Goal: Complete application form: Complete application form

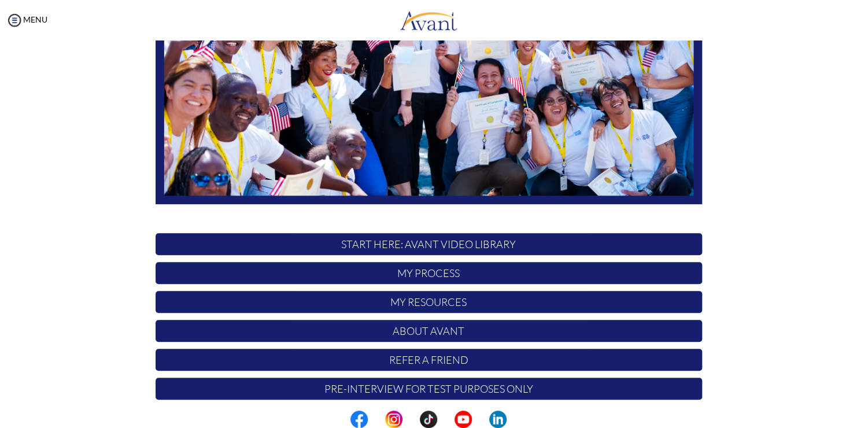
scroll to position [214, 0]
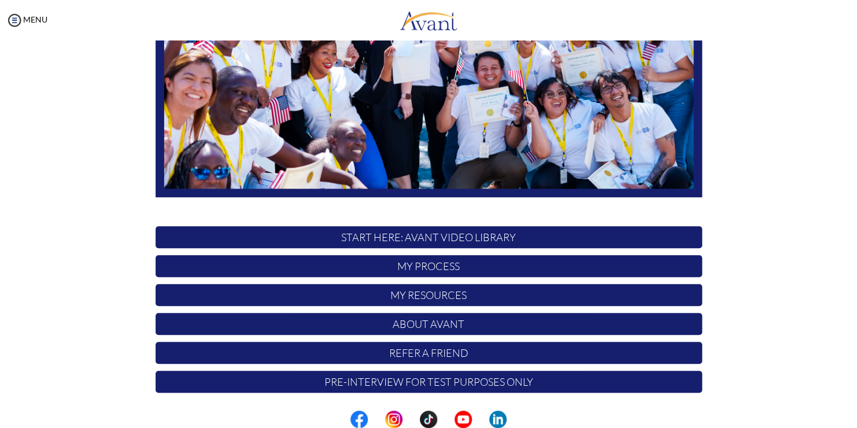
click at [422, 268] on p "My Process" at bounding box center [429, 266] width 547 height 22
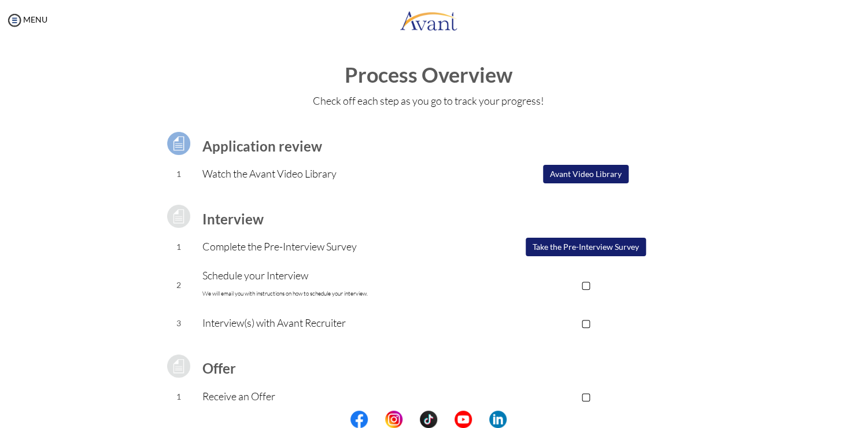
click at [566, 249] on button "Take the Pre-Interview Survey" at bounding box center [586, 247] width 120 height 19
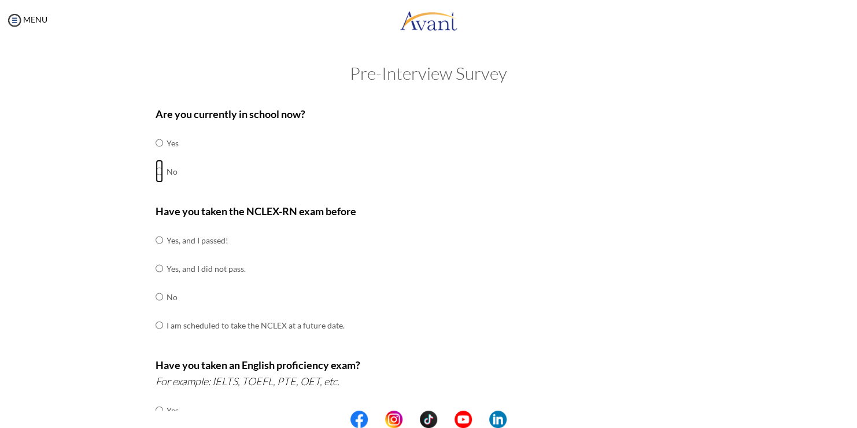
click at [156, 172] on input "radio" at bounding box center [160, 171] width 8 height 23
radio input "true"
click at [156, 296] on input "radio" at bounding box center [160, 296] width 8 height 23
radio input "true"
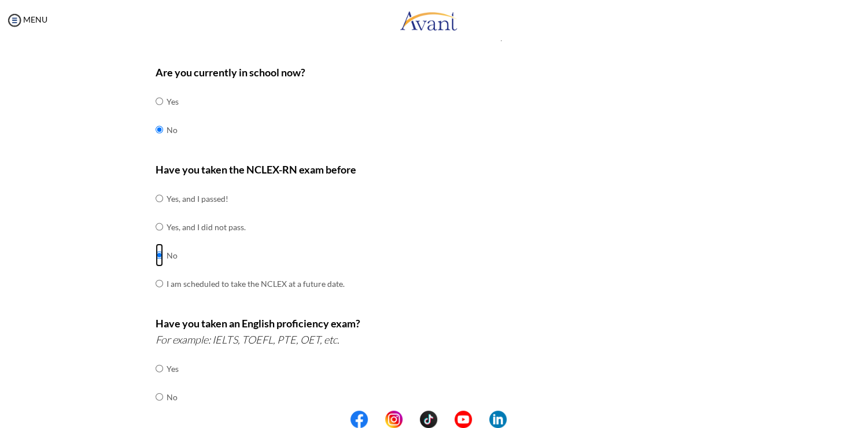
scroll to position [116, 0]
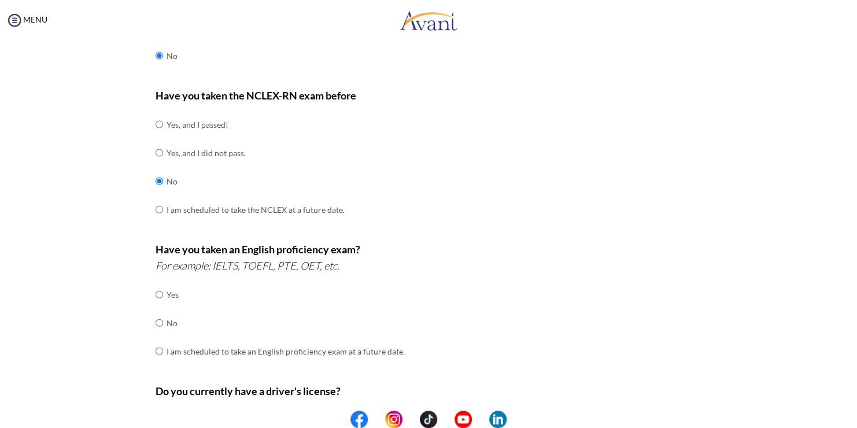
click at [149, 291] on div "Are you currently in school now? Yes No Have you taken the NCLEX-RN exam before…" at bounding box center [429, 289] width 564 height 611
click at [156, 294] on input "radio" at bounding box center [160, 294] width 8 height 23
radio input "true"
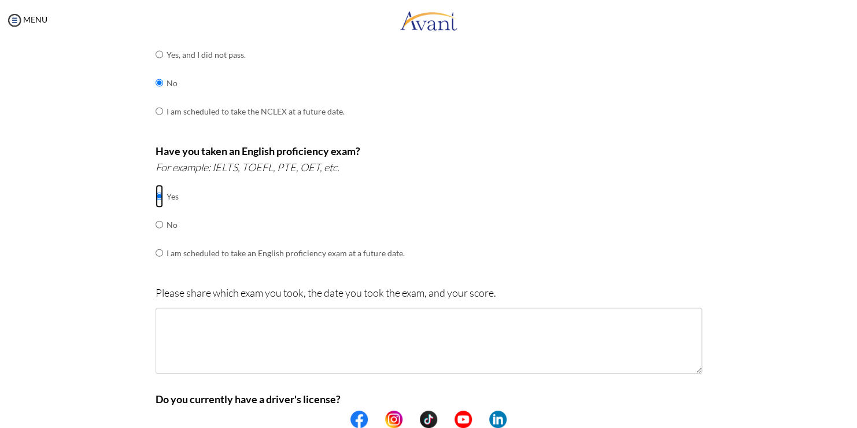
scroll to position [231, 0]
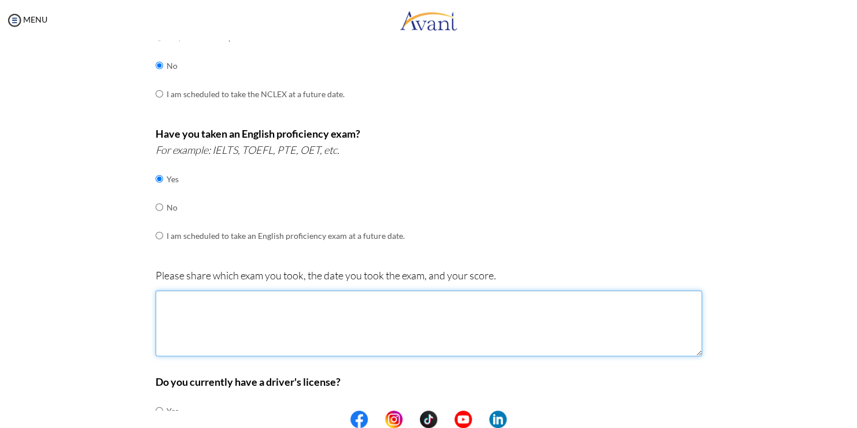
click at [163, 295] on textarea at bounding box center [429, 323] width 547 height 66
type textarea "i"
type textarea "I"
click at [235, 300] on textarea "I sat for the IELTS english test on the [DATE] and my sscores were: Listening: …" at bounding box center [429, 323] width 547 height 66
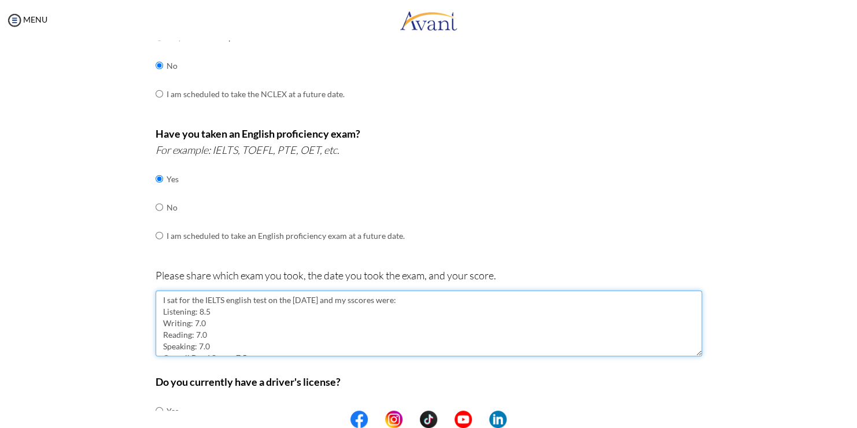
click at [233, 303] on textarea "I sat for the IELTS english test on the [DATE] and my sscores were: Listening: …" at bounding box center [429, 323] width 547 height 66
drag, startPoint x: 209, startPoint y: 301, endPoint x: 262, endPoint y: 324, distance: 58.0
click at [262, 324] on textarea "I sat for the IELTS english test on the [DATE] and my sscores were: Listening: …" at bounding box center [429, 323] width 547 height 66
drag, startPoint x: 372, startPoint y: 296, endPoint x: 374, endPoint y: 319, distance: 22.7
click at [371, 296] on textarea "I sat for the IELTS English test on the [DATE] and my sscores were: Listening: …" at bounding box center [429, 323] width 547 height 66
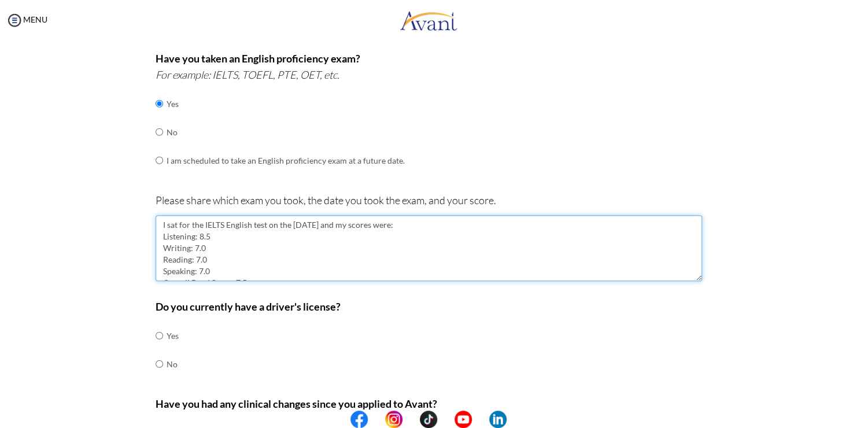
scroll to position [405, 0]
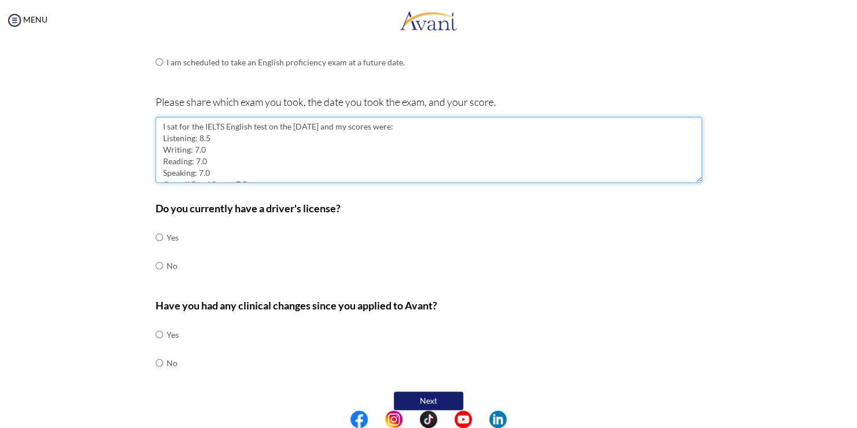
type textarea "I sat for the IELTS English test on the [DATE] and my scores were: Listening: 8…"
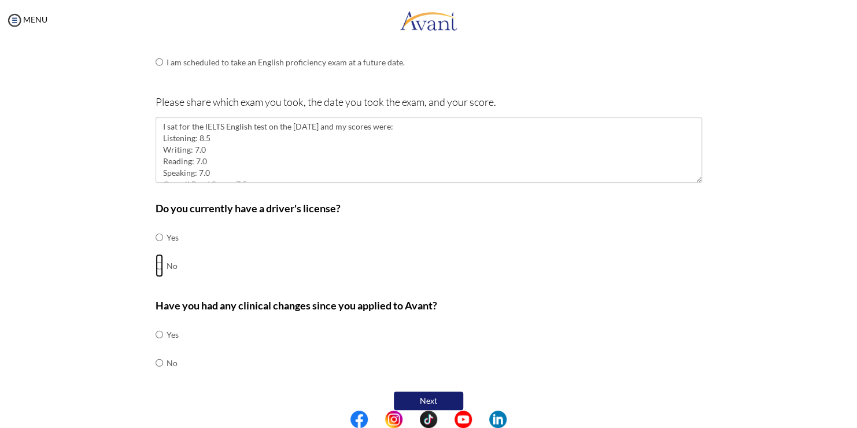
click at [156, 261] on input "radio" at bounding box center [160, 265] width 8 height 23
radio input "true"
click at [156, 361] on input "radio" at bounding box center [160, 362] width 8 height 23
radio input "true"
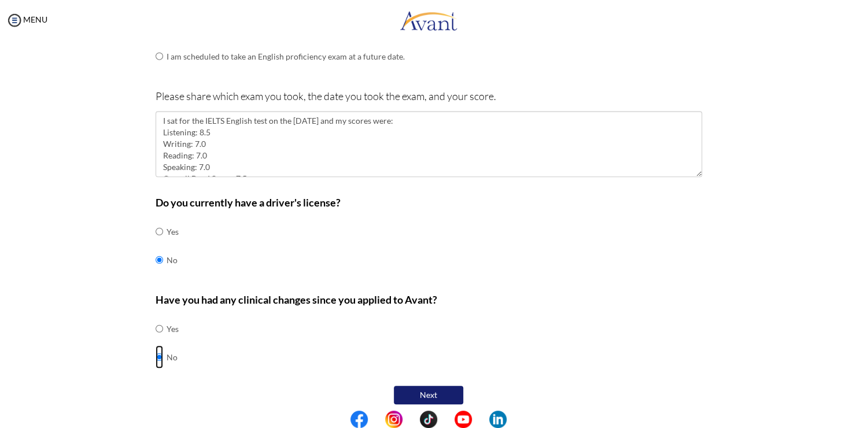
scroll to position [416, 0]
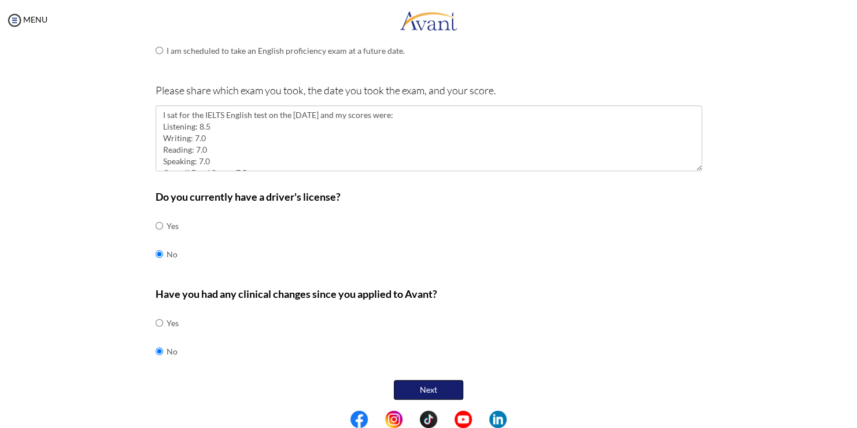
click at [423, 382] on button "Next" at bounding box center [428, 390] width 69 height 20
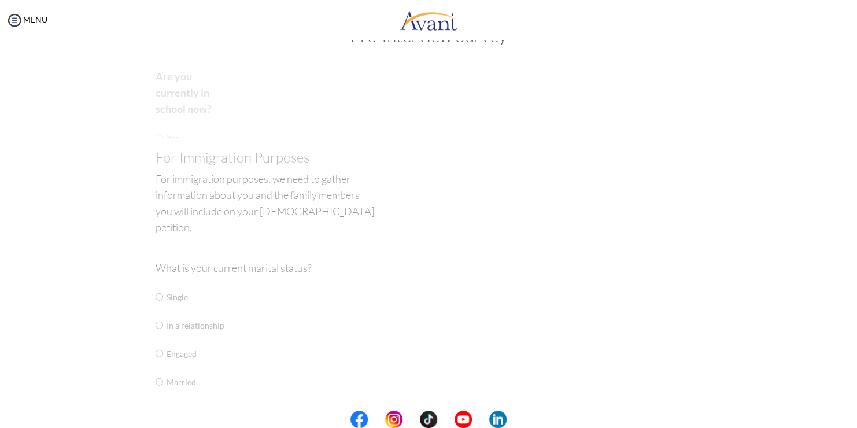
scroll to position [23, 0]
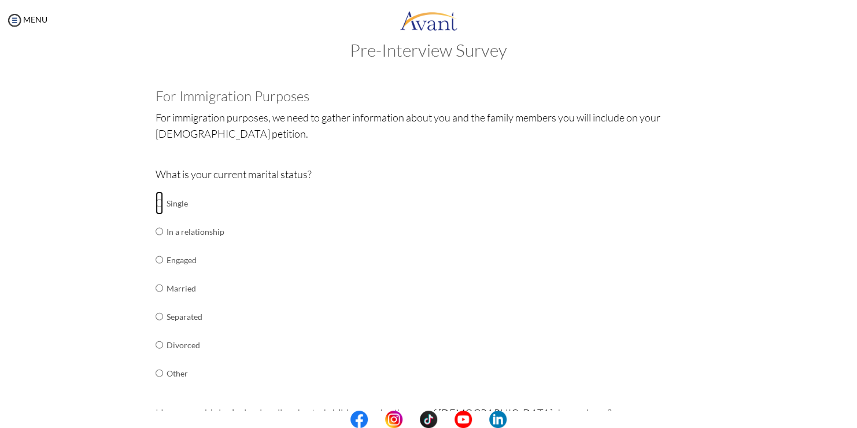
click at [157, 206] on input "radio" at bounding box center [160, 202] width 8 height 23
radio input "true"
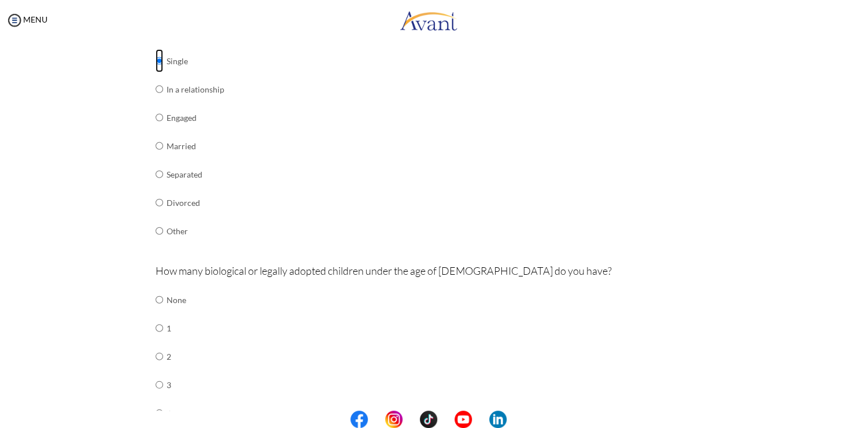
scroll to position [139, 0]
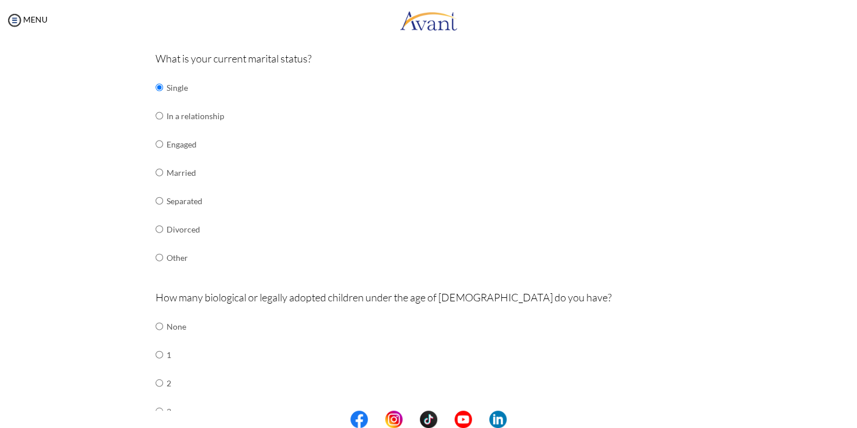
click at [163, 329] on td at bounding box center [164, 326] width 3 height 28
click at [157, 326] on input "radio" at bounding box center [160, 326] width 8 height 23
radio input "true"
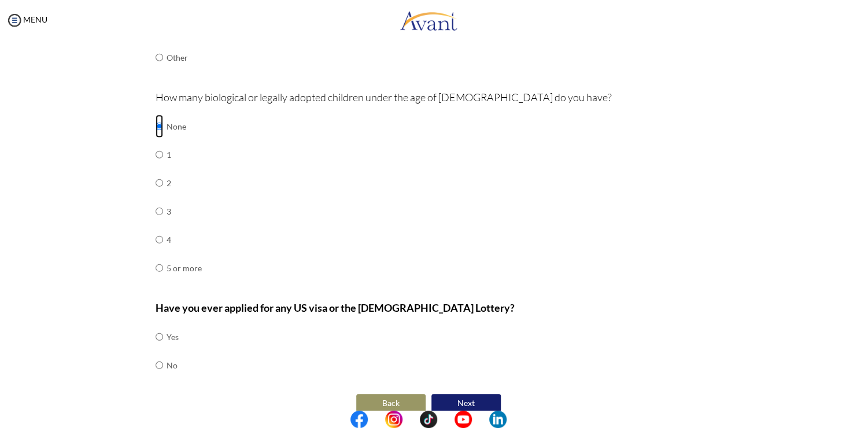
scroll to position [353, 0]
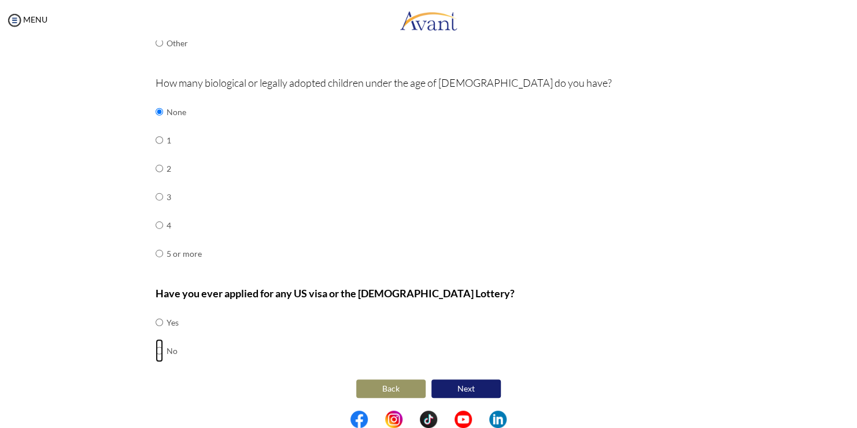
click at [156, 348] on input "radio" at bounding box center [160, 350] width 8 height 23
radio input "true"
drag, startPoint x: 447, startPoint y: 389, endPoint x: 440, endPoint y: 389, distance: 7.5
click at [445, 389] on button "Next" at bounding box center [465, 389] width 69 height 20
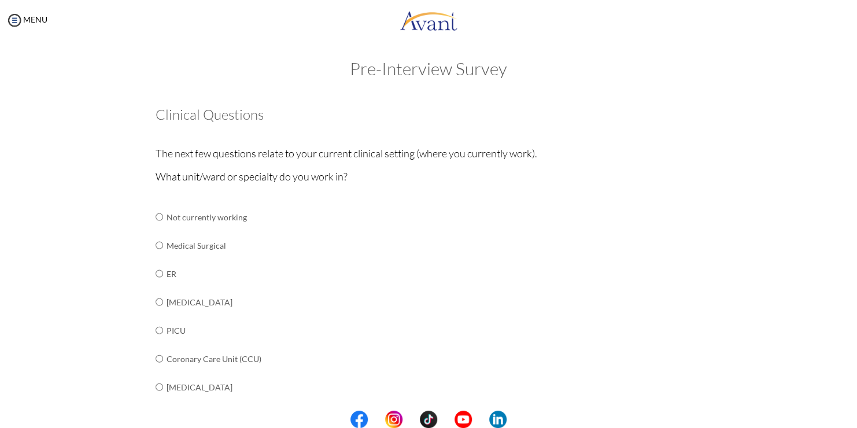
scroll to position [0, 0]
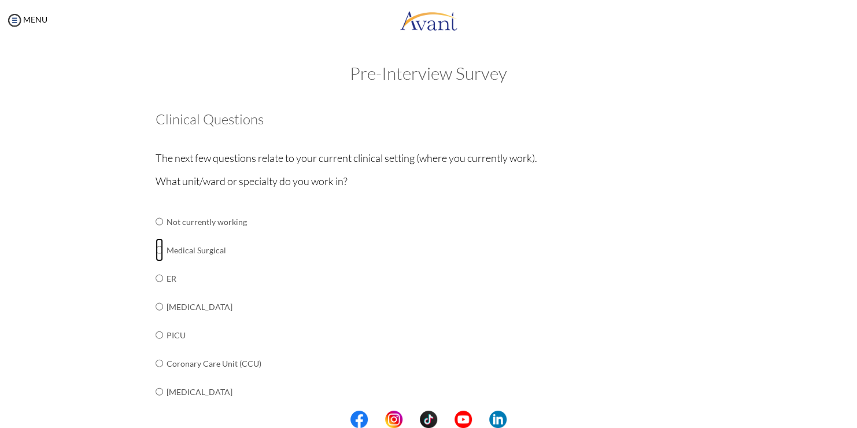
click at [156, 249] on input "radio" at bounding box center [160, 249] width 8 height 23
radio input "true"
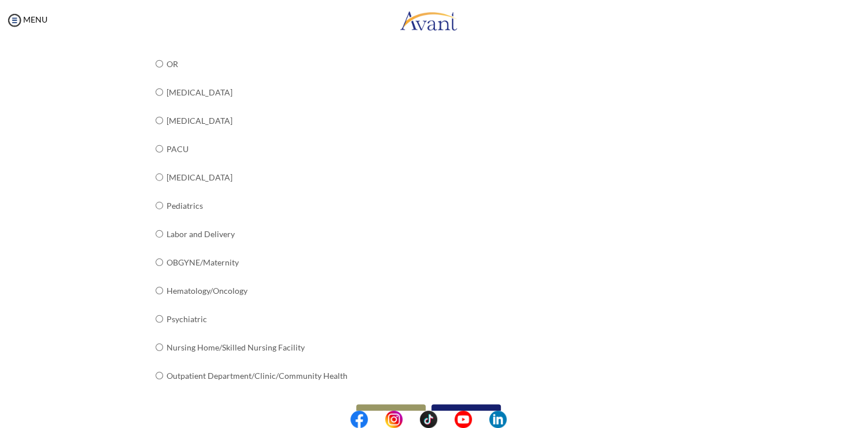
scroll to position [409, 0]
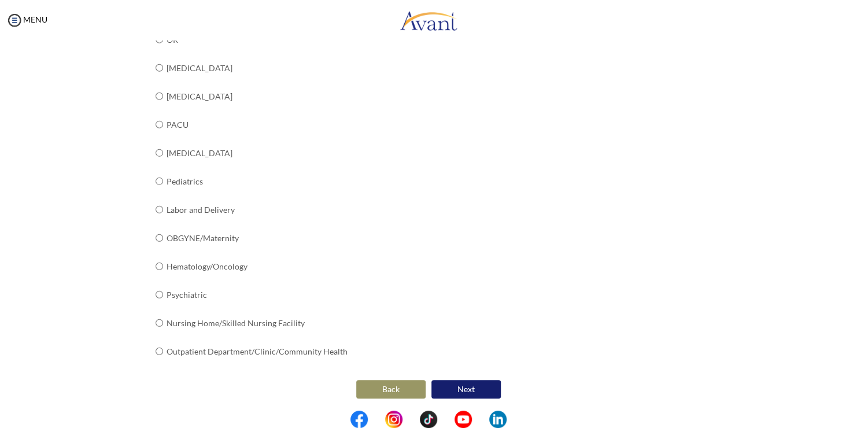
click at [438, 388] on button "Next" at bounding box center [465, 389] width 69 height 19
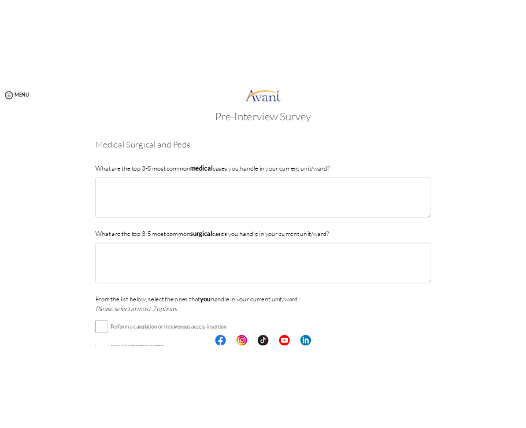
scroll to position [0, 0]
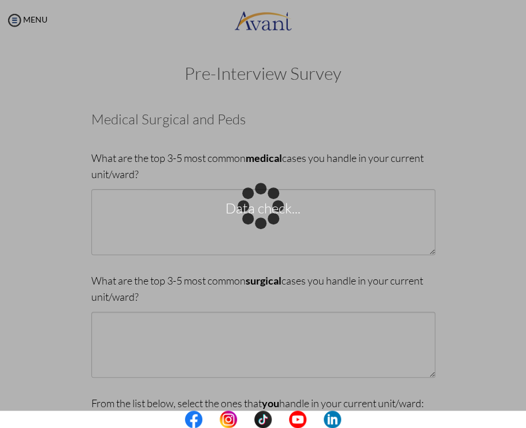
click at [255, 206] on div "Data check..." at bounding box center [263, 214] width 16 height 16
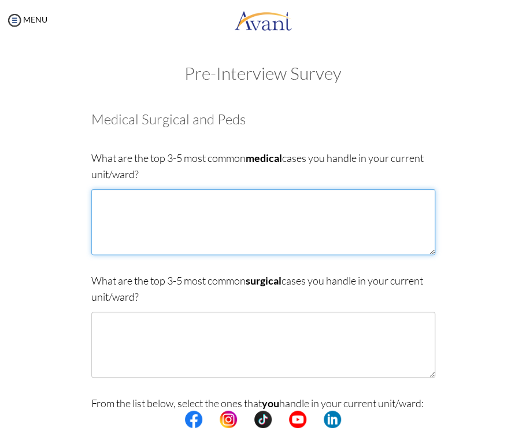
click at [112, 213] on textarea at bounding box center [263, 222] width 344 height 66
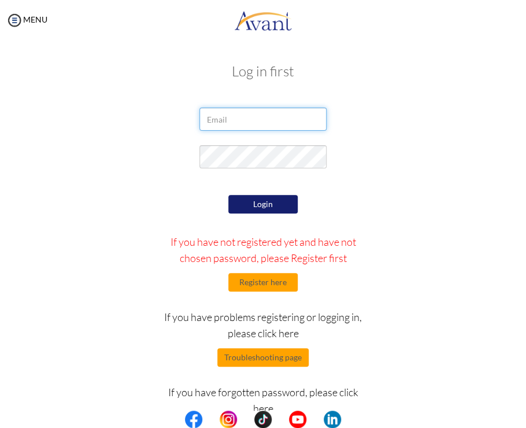
click at [233, 117] on input "email" at bounding box center [263, 119] width 127 height 23
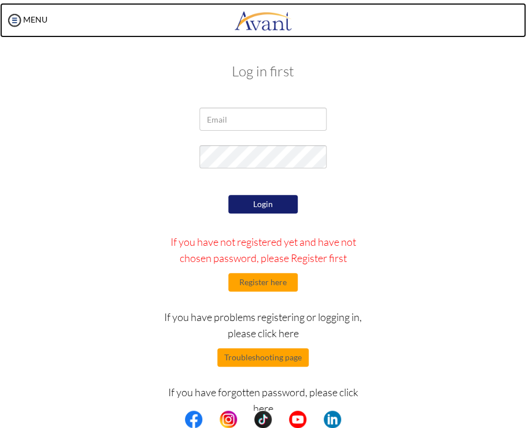
click at [442, 2] on body "Maintenance break. Please come back in 2 hours. MENU My Status What is the next…" at bounding box center [263, 214] width 526 height 428
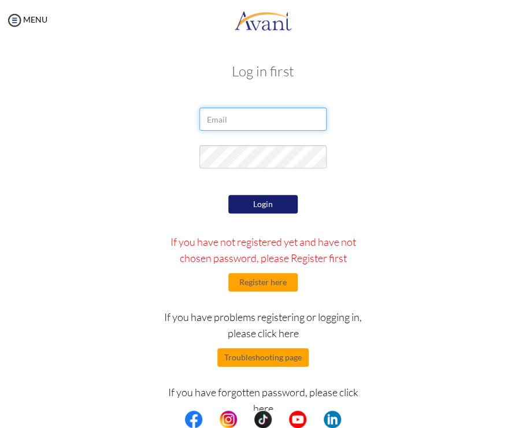
click at [237, 113] on input "email" at bounding box center [263, 119] width 127 height 23
type input "[EMAIL_ADDRESS][DOMAIN_NAME]"
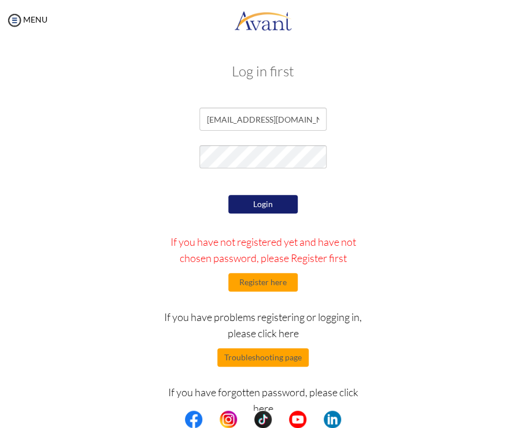
click at [265, 205] on button "Login" at bounding box center [262, 204] width 69 height 19
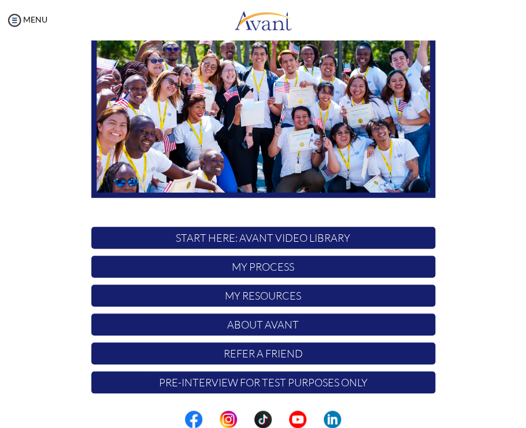
scroll to position [100, 0]
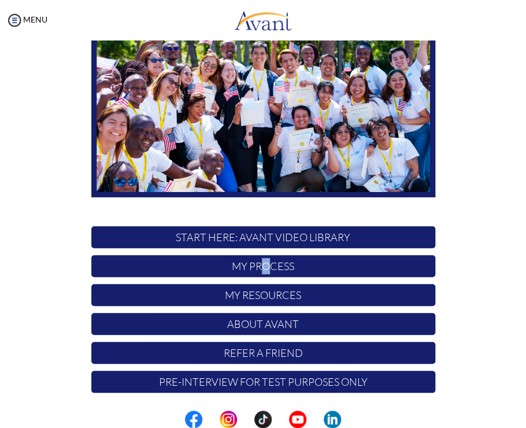
click at [264, 270] on p "My Process" at bounding box center [263, 266] width 344 height 22
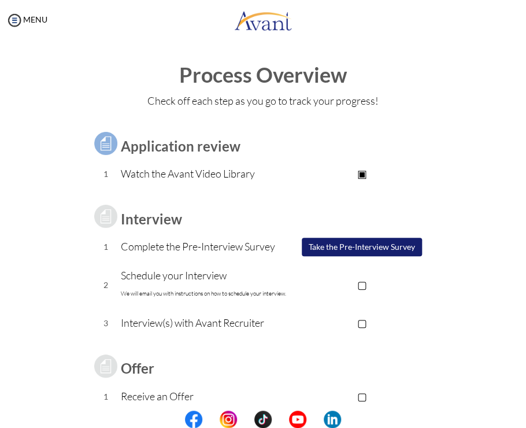
drag, startPoint x: 264, startPoint y: 270, endPoint x: 371, endPoint y: 248, distance: 109.1
click at [371, 248] on button "Take the Pre-Interview Survey" at bounding box center [362, 247] width 120 height 19
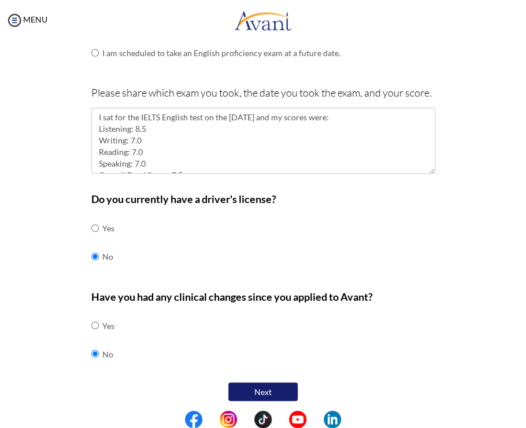
scroll to position [416, 0]
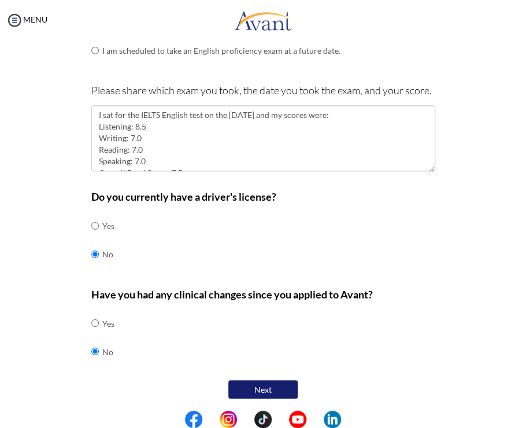
click at [276, 387] on button "Next" at bounding box center [262, 389] width 69 height 19
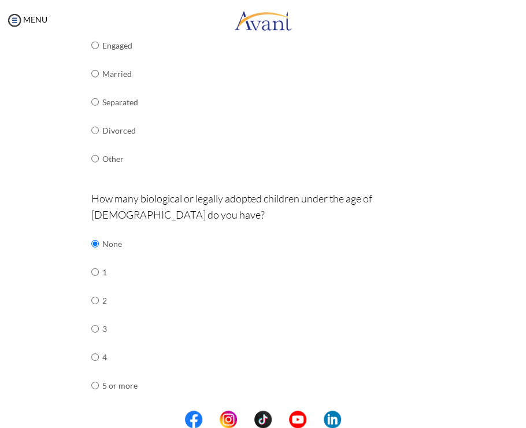
scroll to position [370, 0]
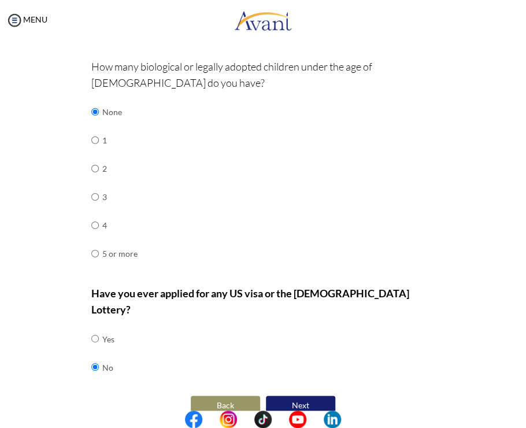
click at [313, 396] on button "Next" at bounding box center [300, 405] width 69 height 19
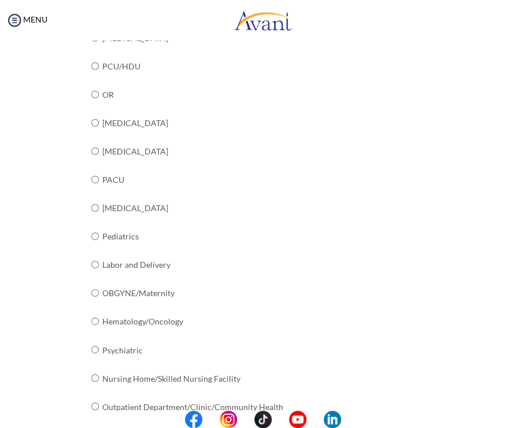
scroll to position [425, 0]
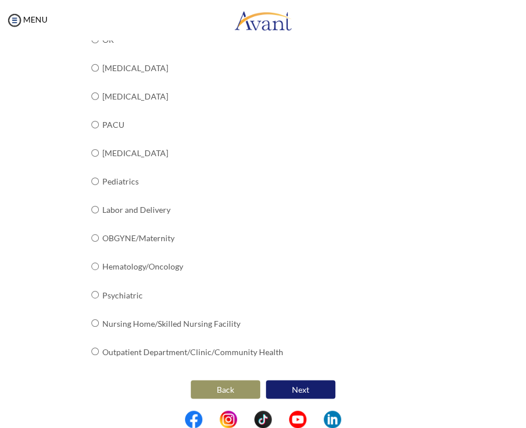
click at [285, 388] on button "Next" at bounding box center [300, 389] width 69 height 19
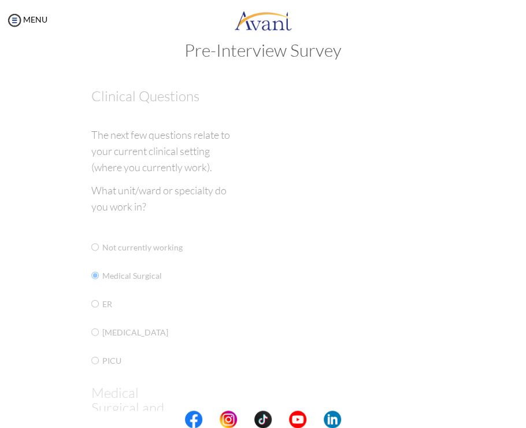
scroll to position [23, 0]
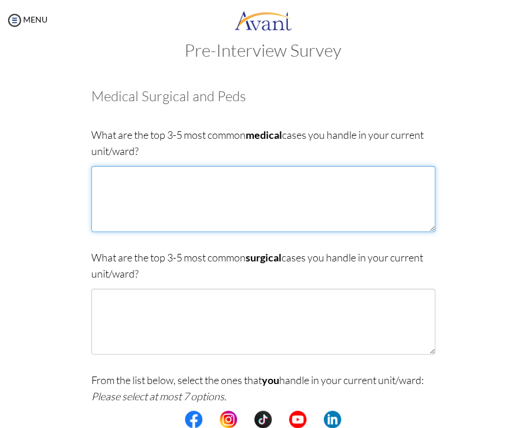
click at [123, 182] on textarea at bounding box center [263, 199] width 344 height 66
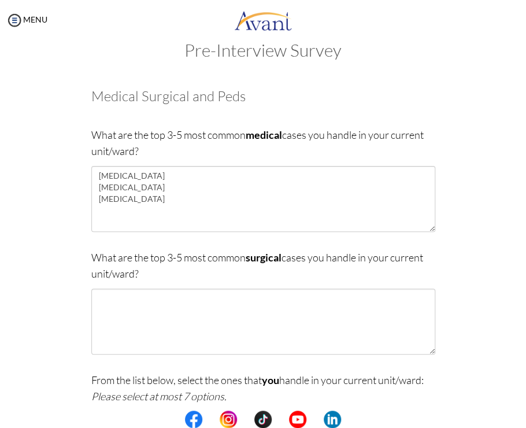
click at [0, 0] on div at bounding box center [0, 0] width 0 height 0
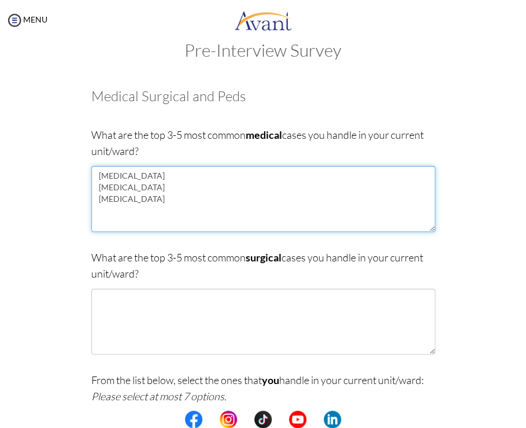
click at [151, 197] on textarea "[MEDICAL_DATA] [MEDICAL_DATA] [MEDICAL_DATA]" at bounding box center [263, 199] width 344 height 66
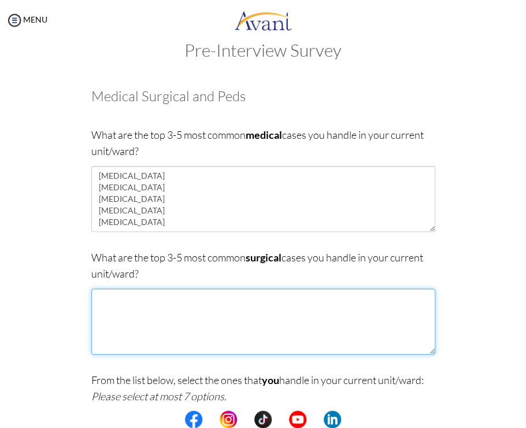
click at [123, 294] on textarea at bounding box center [263, 322] width 344 height 66
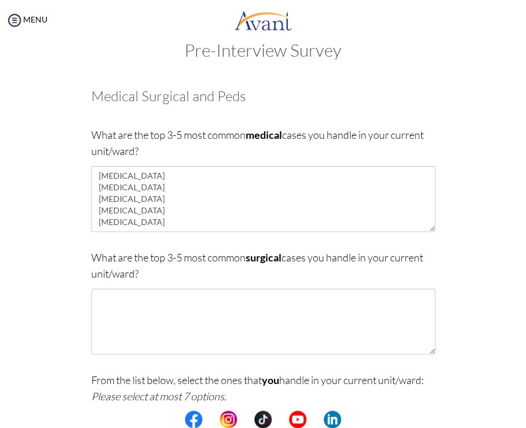
click at [0, 0] on div at bounding box center [0, 0] width 0 height 0
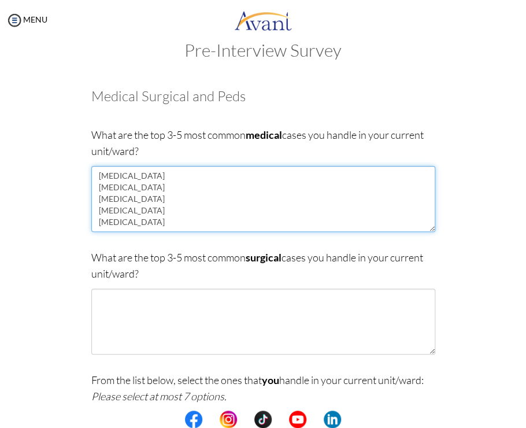
click at [97, 186] on textarea "[MEDICAL_DATA] [MEDICAL_DATA] [MEDICAL_DATA] [MEDICAL_DATA] [MEDICAL_DATA]" at bounding box center [263, 199] width 344 height 66
type textarea "[MEDICAL_DATA] [MEDICAL_DATA] [MEDICAL_DATA] [MEDICAL_DATA] [MEDICAL_DATA]"
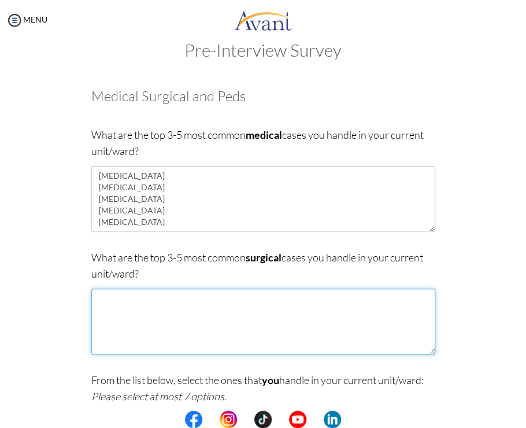
click at [110, 296] on textarea at bounding box center [263, 322] width 344 height 66
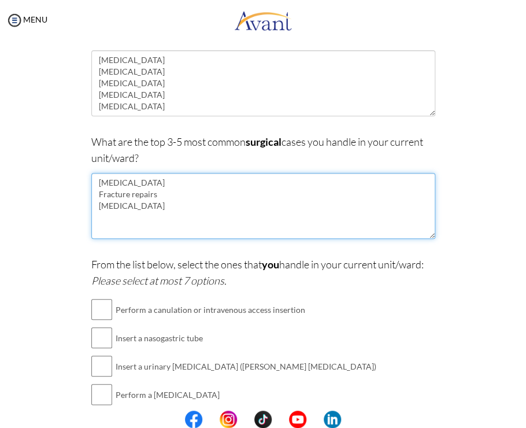
scroll to position [197, 0]
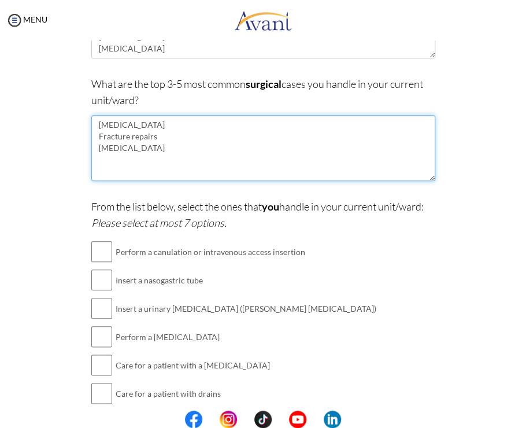
type textarea "[MEDICAL_DATA] Fracture repairs [MEDICAL_DATA]"
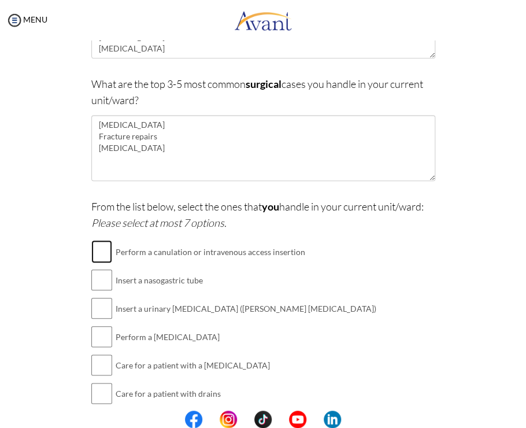
click at [94, 250] on input "checkbox" at bounding box center [101, 251] width 21 height 23
checkbox input "true"
click at [94, 282] on input "checkbox" at bounding box center [101, 279] width 21 height 23
checkbox input "true"
click at [93, 308] on input "checkbox" at bounding box center [101, 308] width 21 height 23
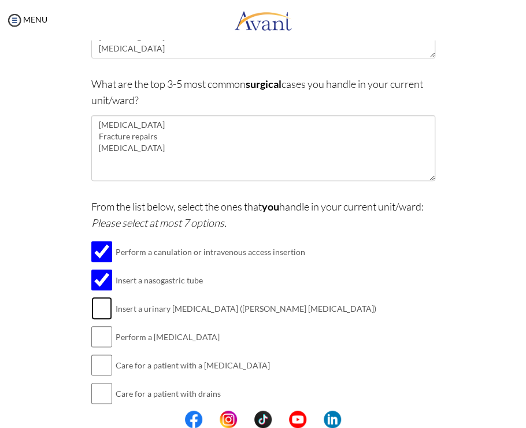
checkbox input "true"
click at [91, 337] on input "checkbox" at bounding box center [101, 336] width 21 height 23
checkbox input "true"
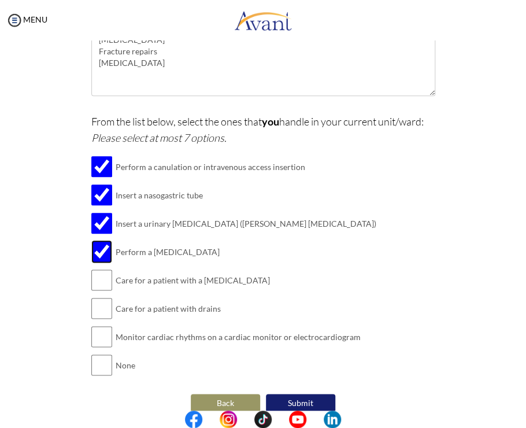
scroll to position [296, 0]
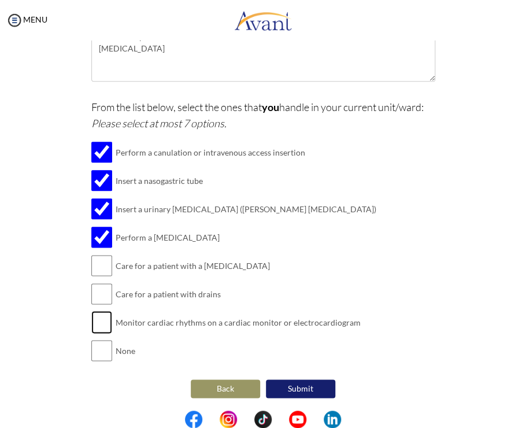
click at [101, 320] on input "checkbox" at bounding box center [101, 322] width 21 height 23
checkbox input "true"
click at [100, 266] on input "checkbox" at bounding box center [101, 265] width 21 height 23
checkbox input "true"
click at [96, 296] on input "checkbox" at bounding box center [101, 293] width 21 height 23
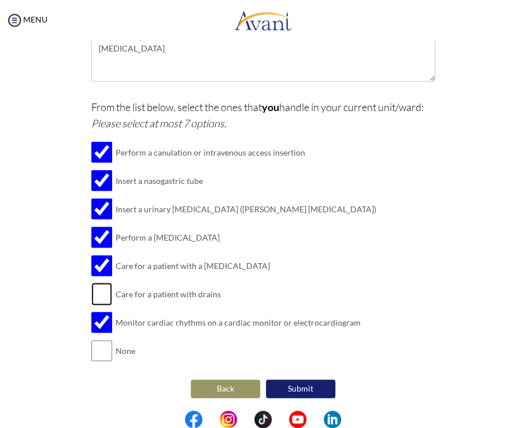
checkbox input "true"
click at [293, 385] on button "Submit" at bounding box center [300, 388] width 69 height 19
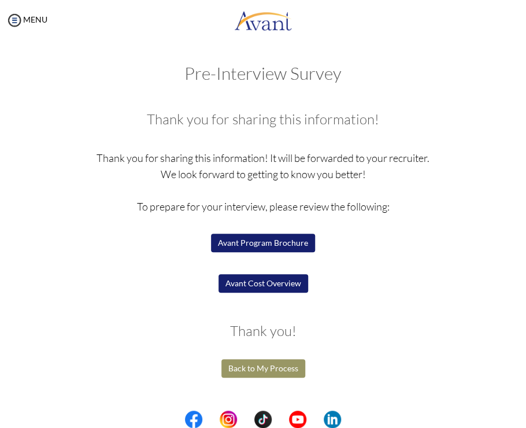
click at [278, 249] on button "Avant Program Brochure" at bounding box center [263, 243] width 104 height 19
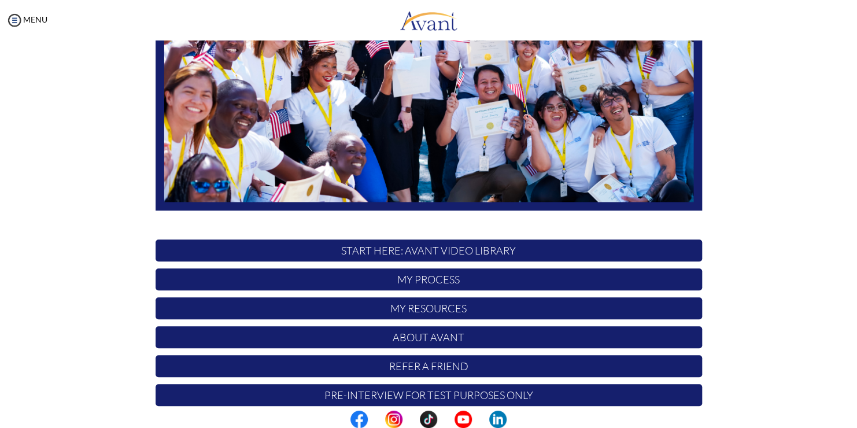
scroll to position [214, 0]
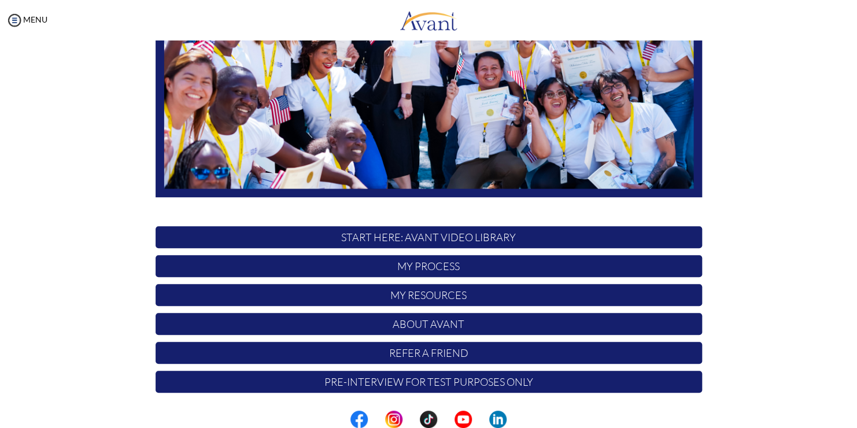
click at [435, 296] on p "My Resources" at bounding box center [429, 295] width 547 height 22
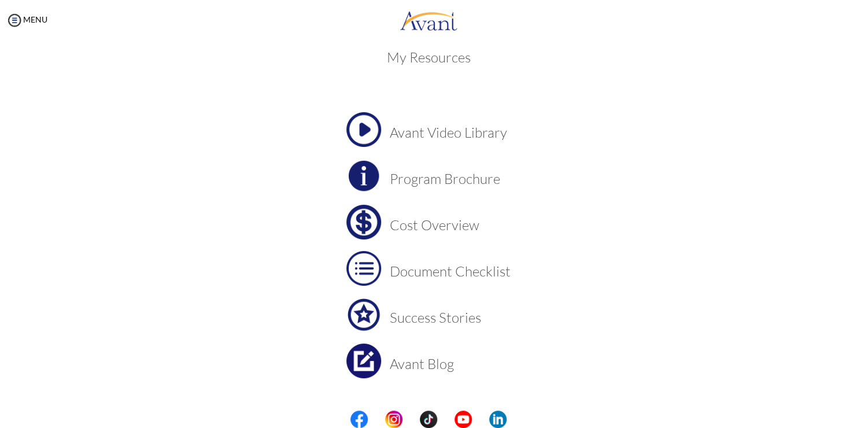
scroll to position [0, 0]
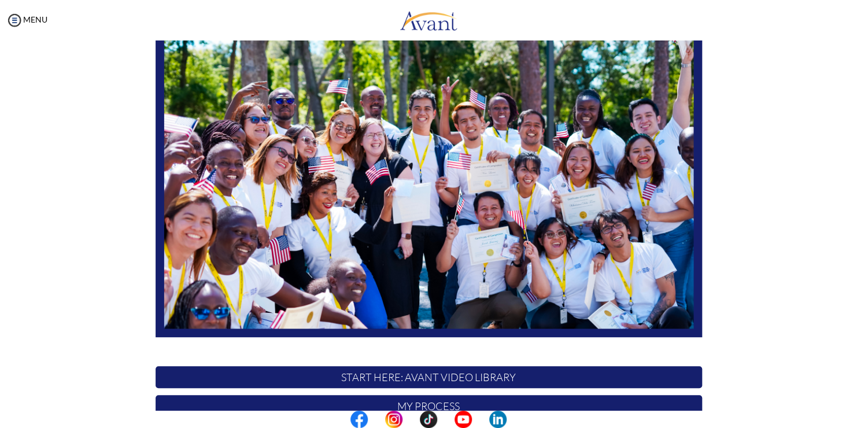
scroll to position [214, 0]
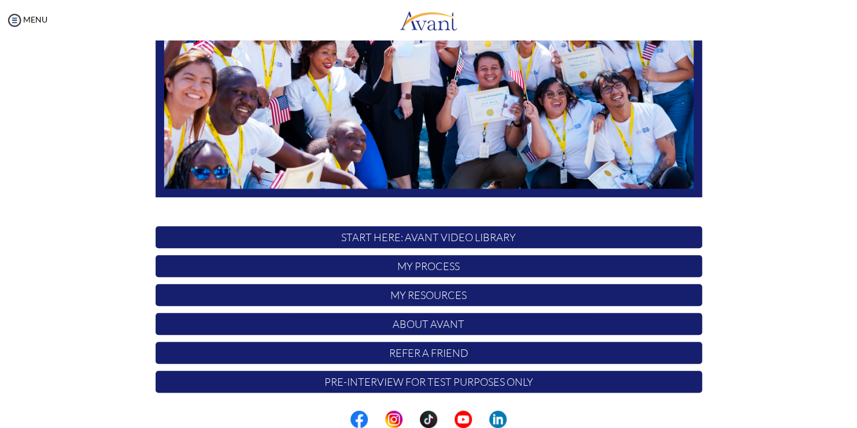
click at [436, 390] on p "Pre-Interview for test purposes only" at bounding box center [429, 382] width 547 height 22
